Goal: Find specific page/section: Find specific page/section

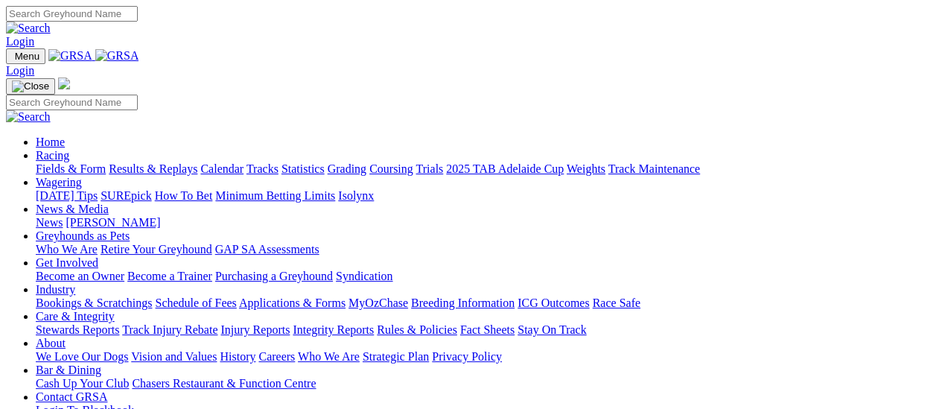
click at [77, 162] on link "Fields & Form" at bounding box center [71, 168] width 70 height 13
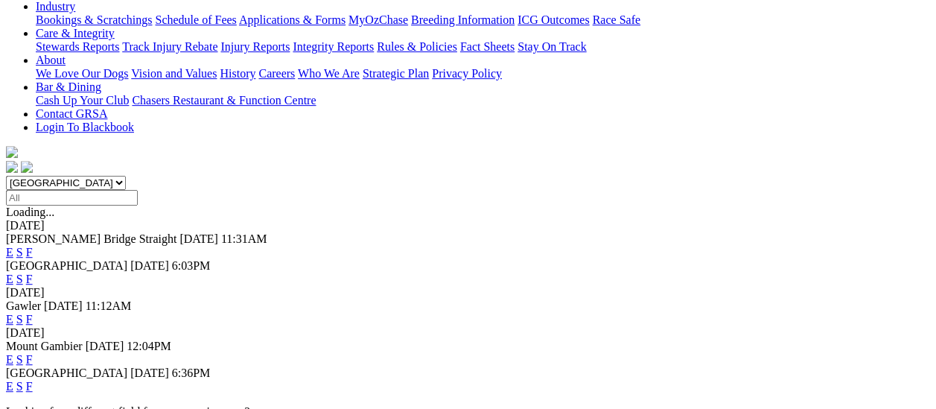
scroll to position [223, 0]
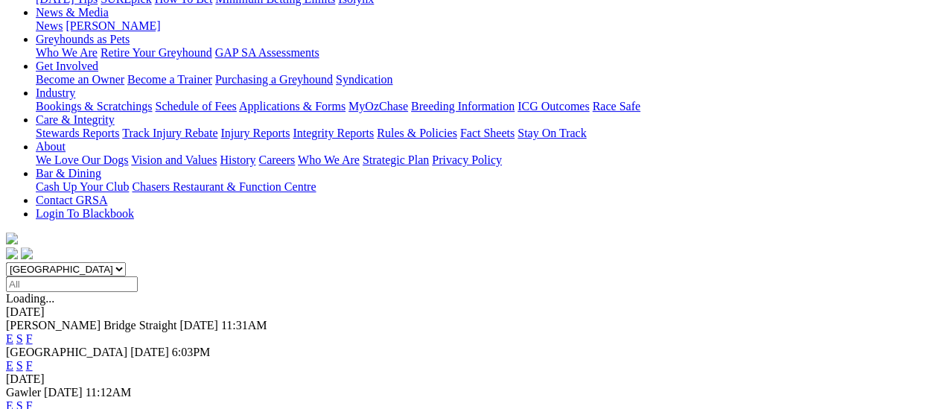
click at [33, 399] on link "F" at bounding box center [29, 405] width 7 height 13
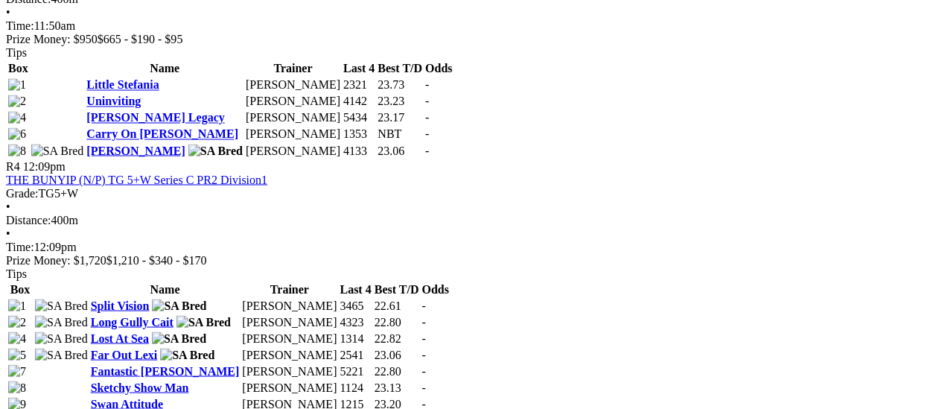
scroll to position [1266, 0]
